Goal: Communication & Community: Answer question/provide support

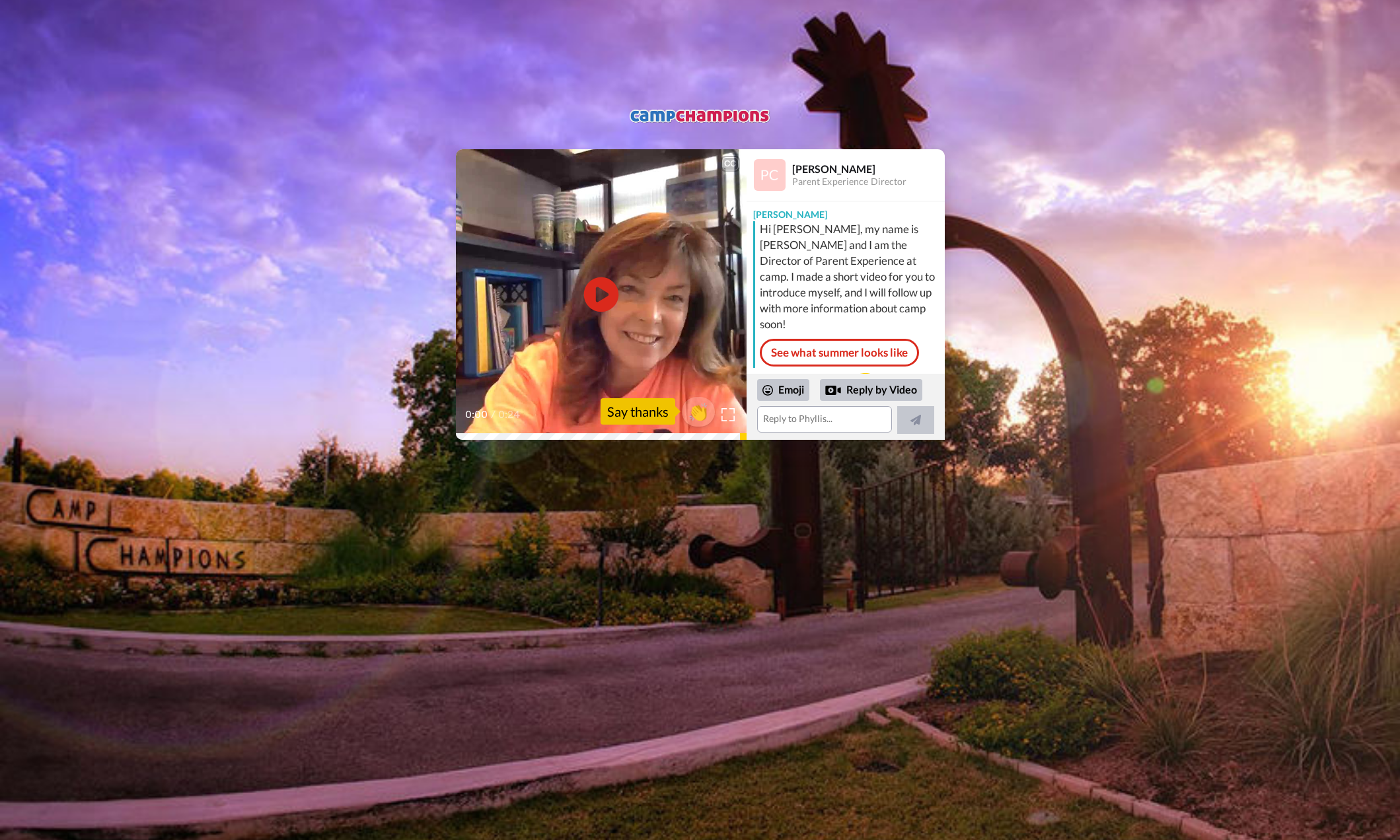
click at [611, 297] on icon at bounding box center [601, 294] width 35 height 35
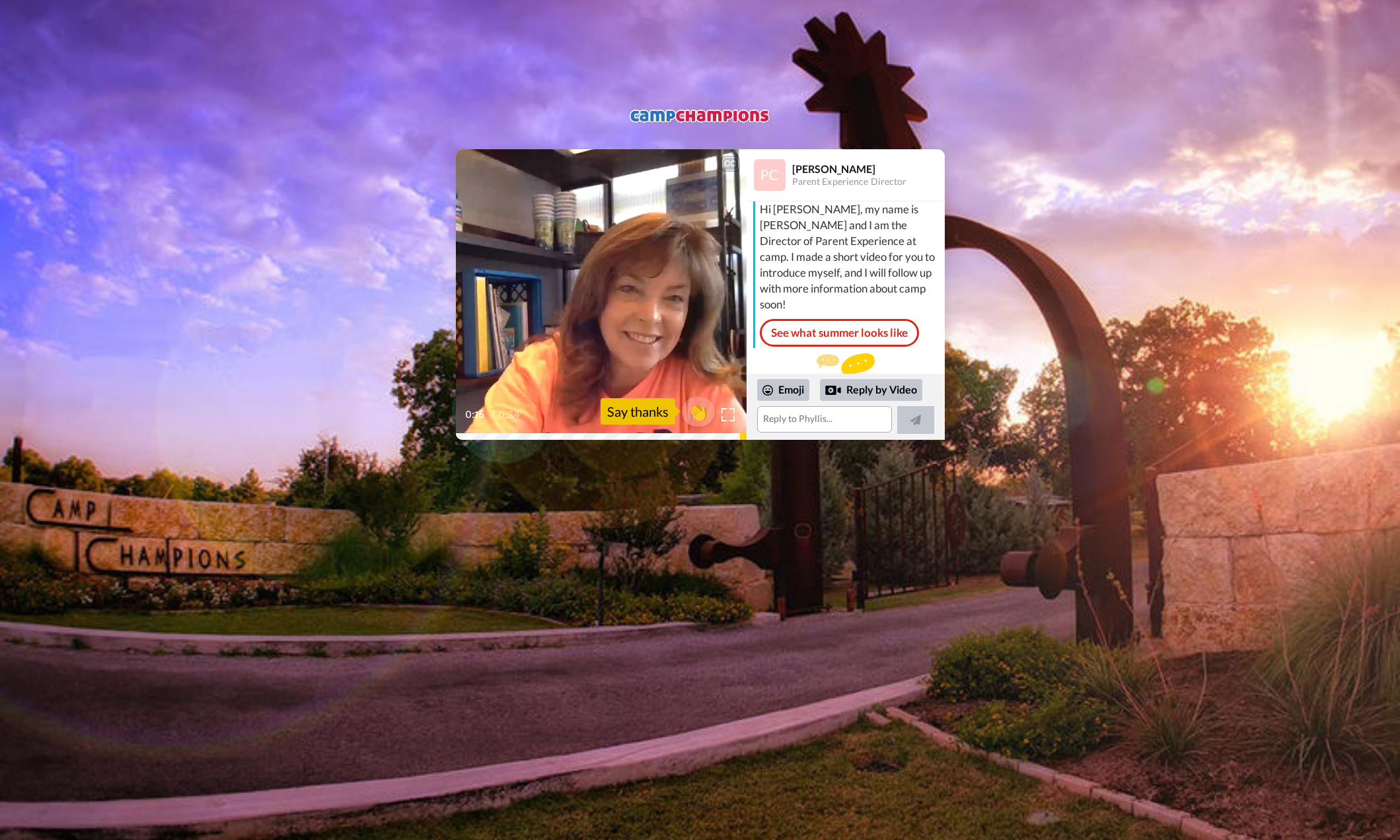
click at [1001, 329] on div "CC Play/Pause We had an awesome summer for summer 2025, and we're really excite…" at bounding box center [700, 295] width 1400 height 291
click at [794, 415] on textarea at bounding box center [824, 419] width 135 height 26
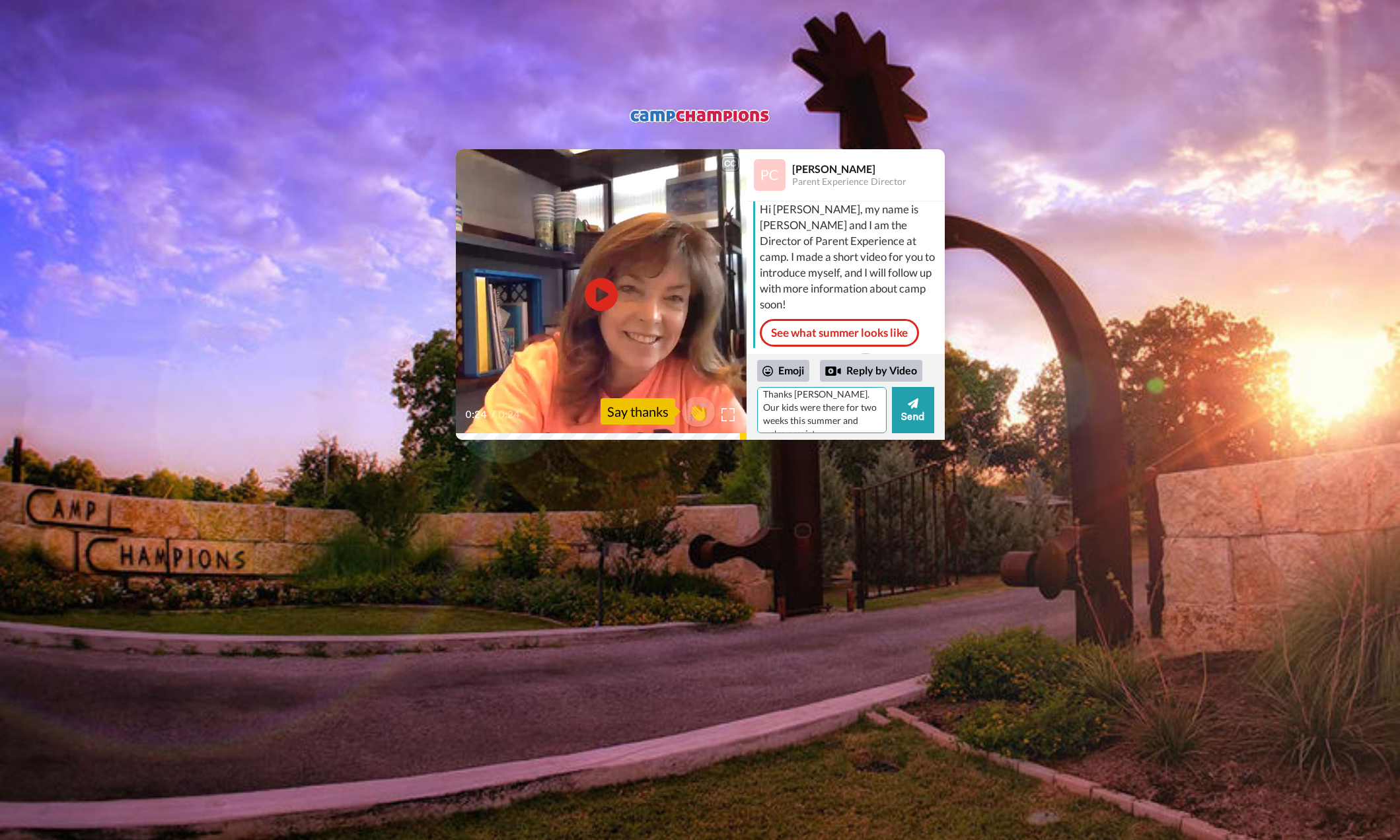
scroll to position [12, 0]
type textarea "Thanks [PERSON_NAME]. Our kids were there for two weeks this summer and we're p…"
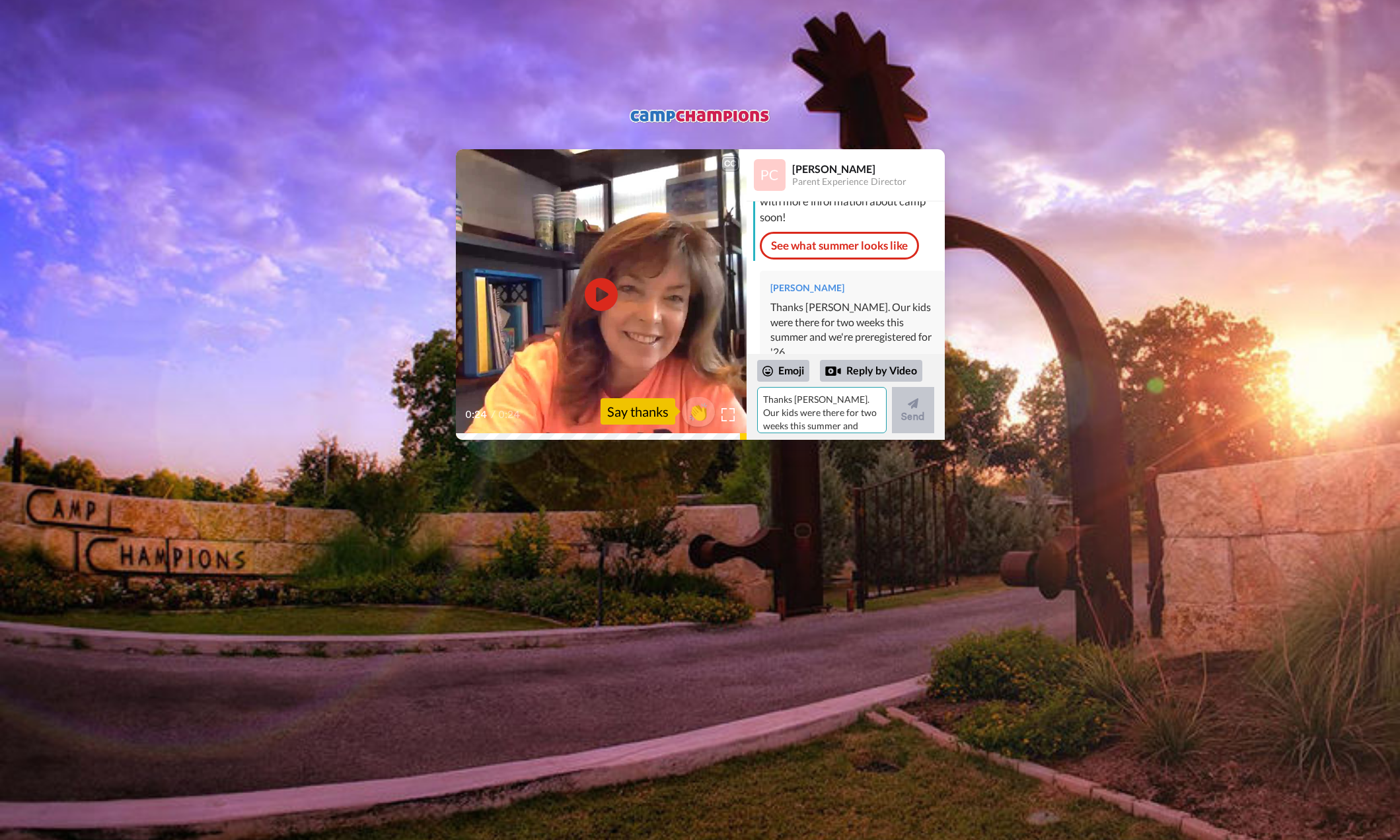
click at [811, 408] on textarea "Thanks [PERSON_NAME]. Our kids were there for two weeks this summer and we're p…" at bounding box center [821, 410] width 129 height 47
type textarea "I'm hoping that they'll want an extra week this year, but we won't engage them …"
click at [305, 38] on div "CC Play/Pause 0:24 / 0:24 👏 Say thanks Phyllis Campbell Parent Experience Direc…" at bounding box center [700, 239] width 1400 height 480
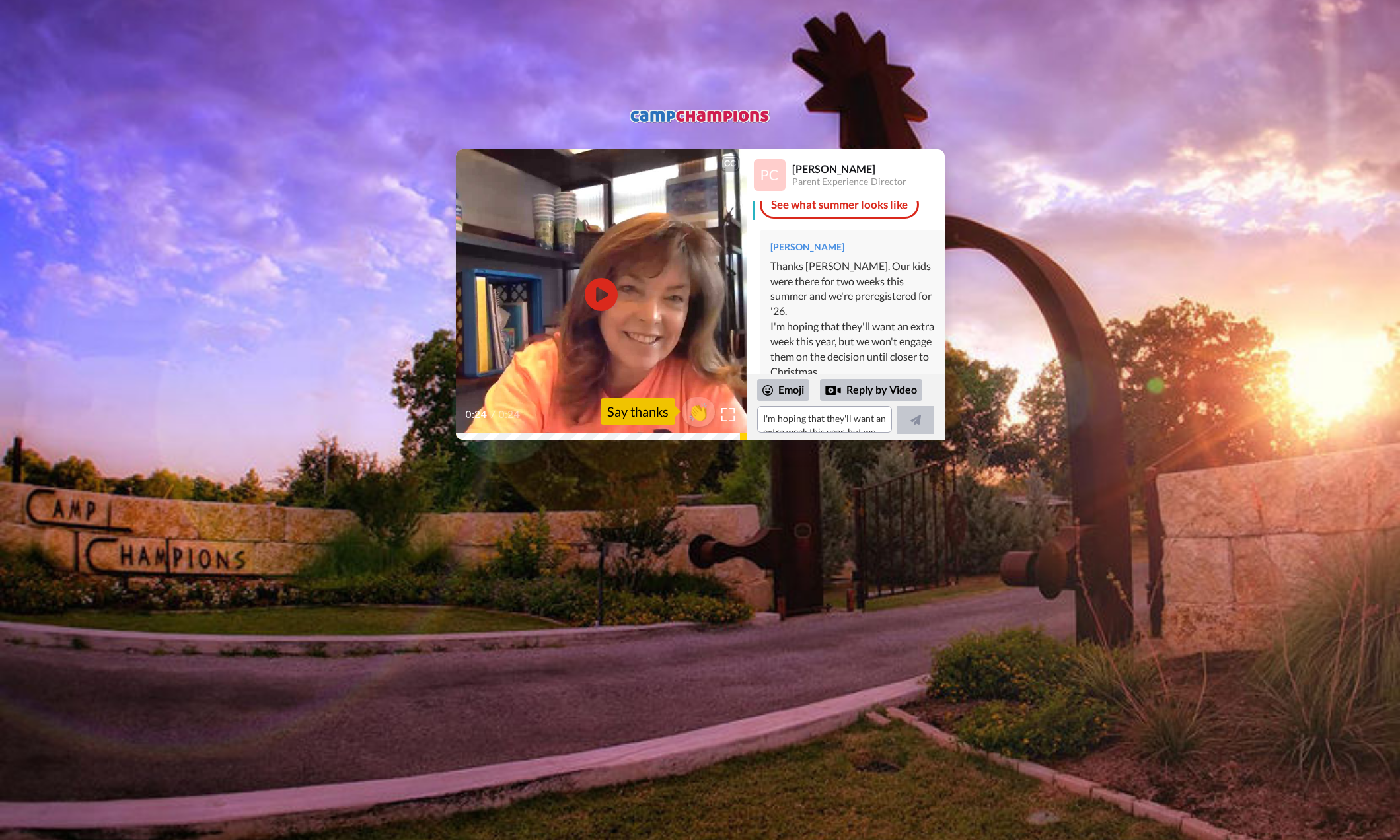
scroll to position [146, 0]
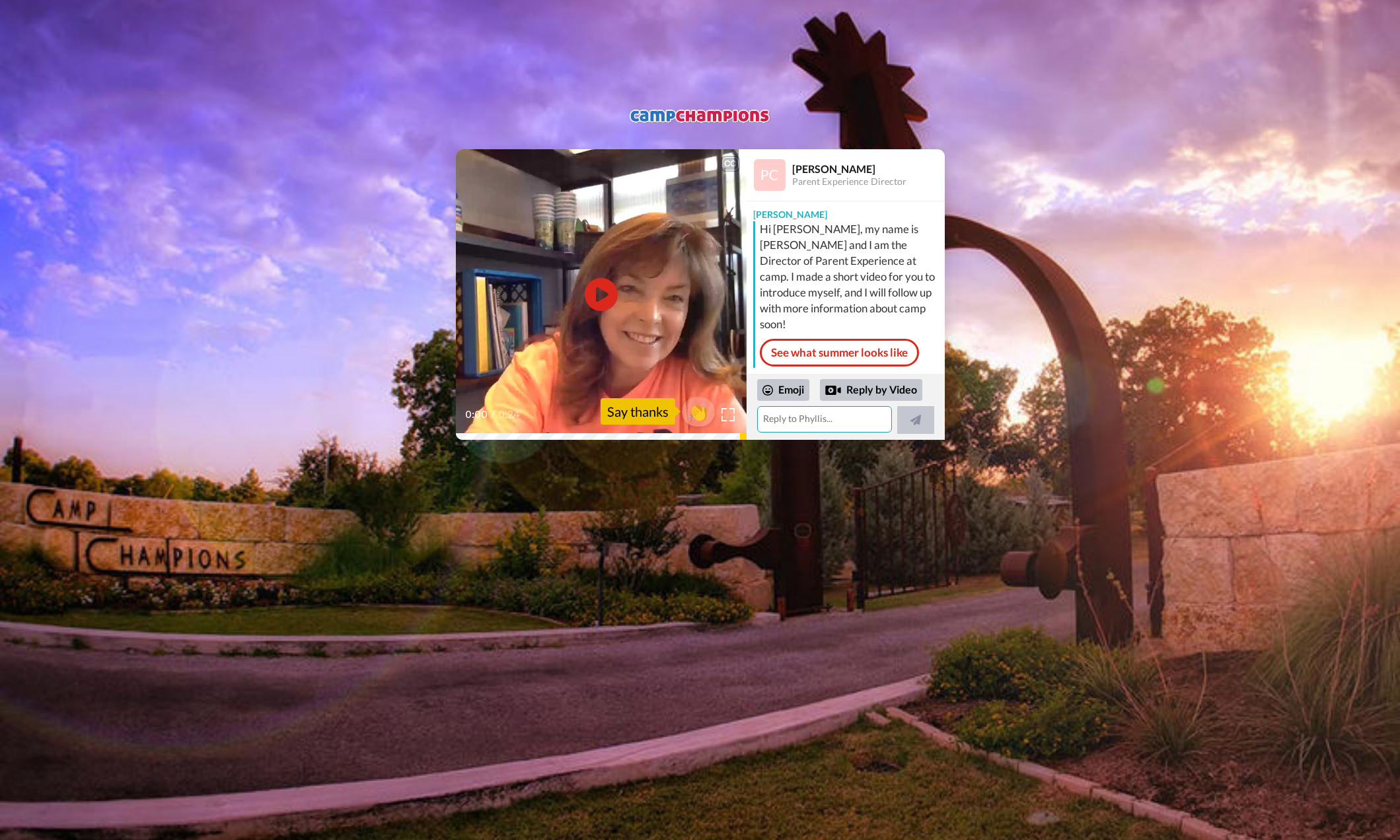
click at [807, 427] on textarea at bounding box center [824, 419] width 135 height 26
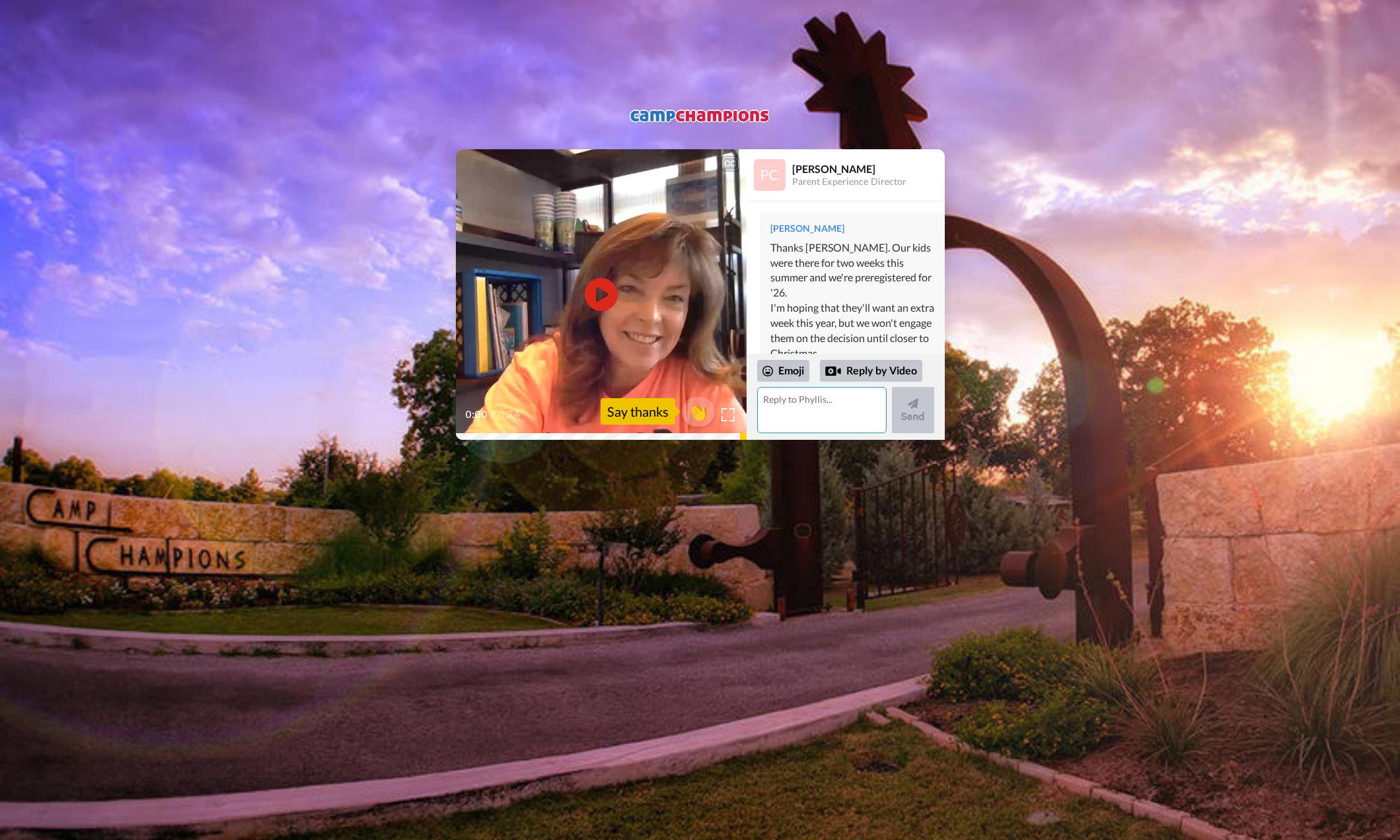
click at [801, 401] on textarea at bounding box center [821, 410] width 129 height 47
type textarea "Not sure what the website inquiry you received was, I don't recall posting anyt…"
